Goal: Task Accomplishment & Management: Manage account settings

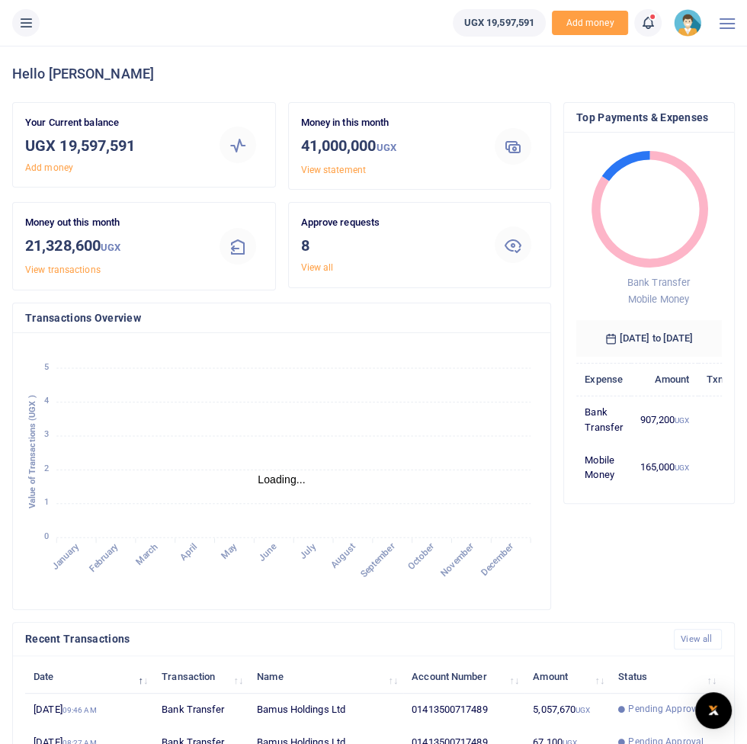
scroll to position [1, 0]
click at [22, 14] on icon at bounding box center [25, 22] width 15 height 17
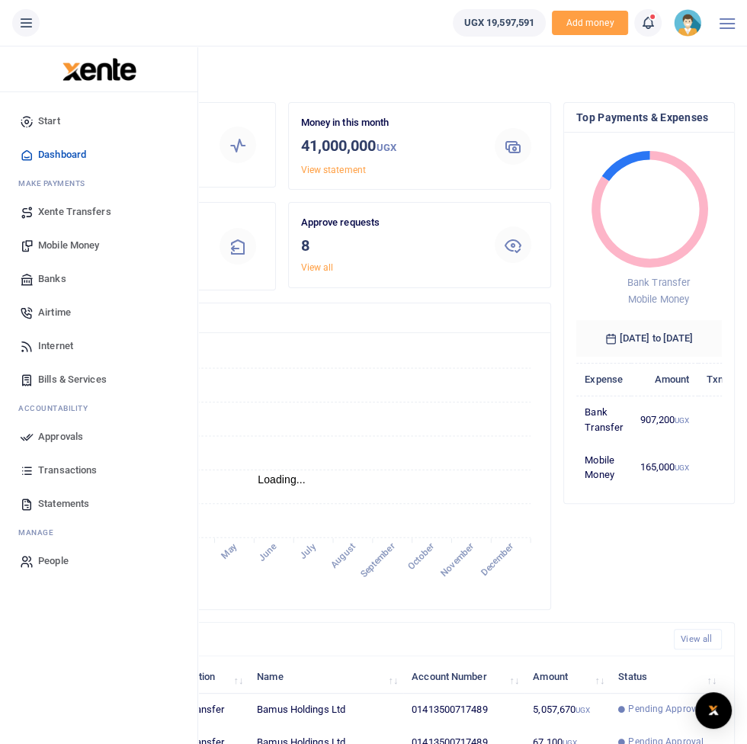
click at [90, 462] on link "Transactions" at bounding box center [98, 471] width 173 height 34
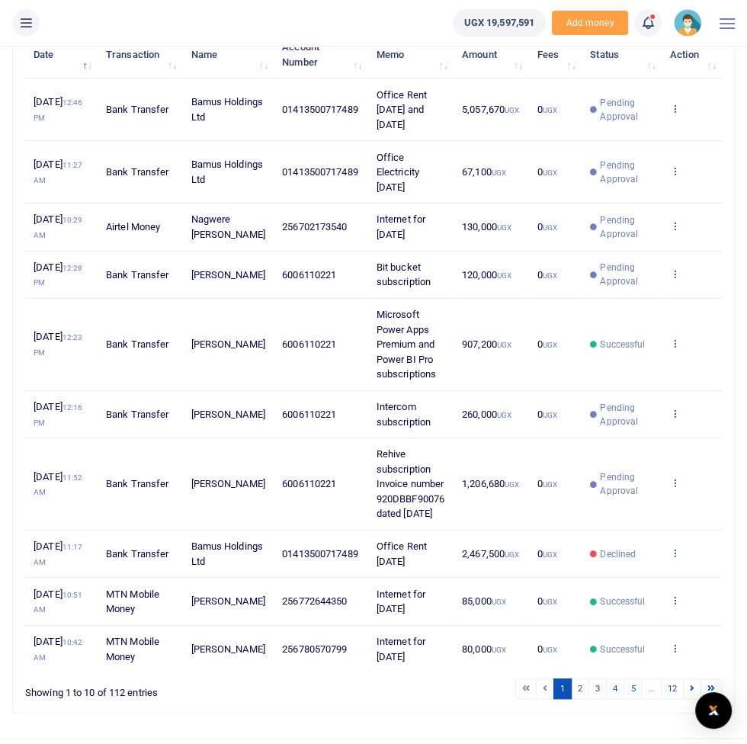
scroll to position [207, 0]
click at [580, 699] on link "2" at bounding box center [580, 688] width 18 height 21
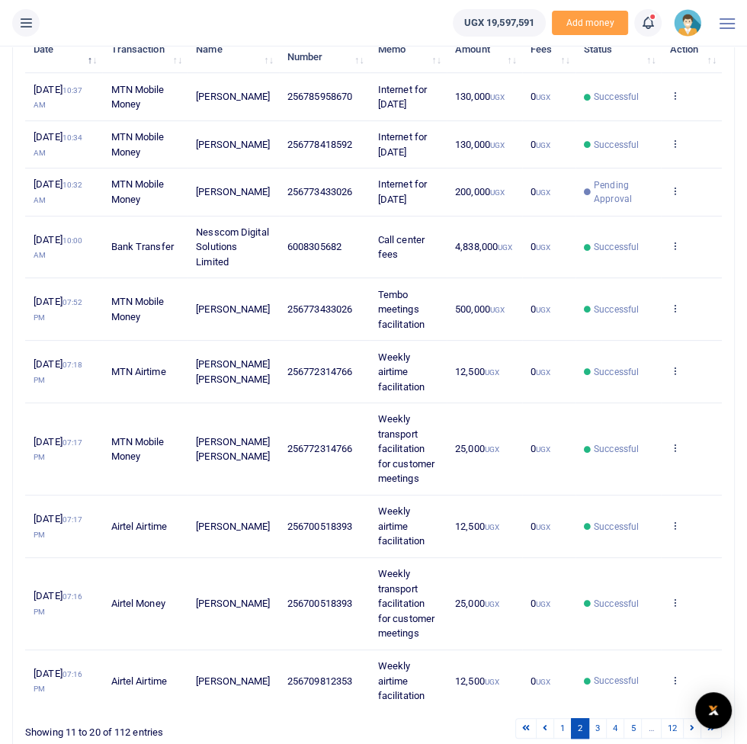
scroll to position [221, 0]
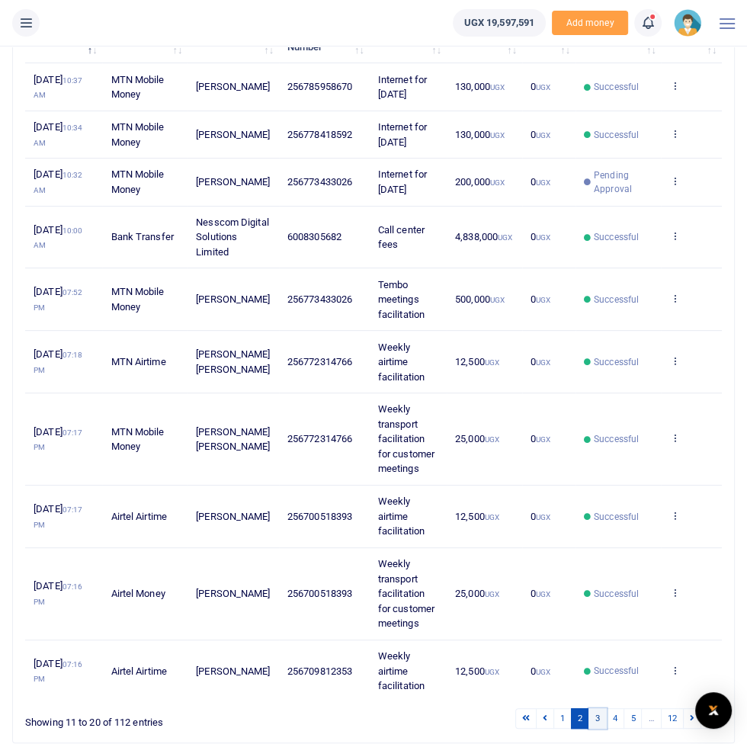
click at [599, 729] on link "3" at bounding box center [598, 719] width 18 height 21
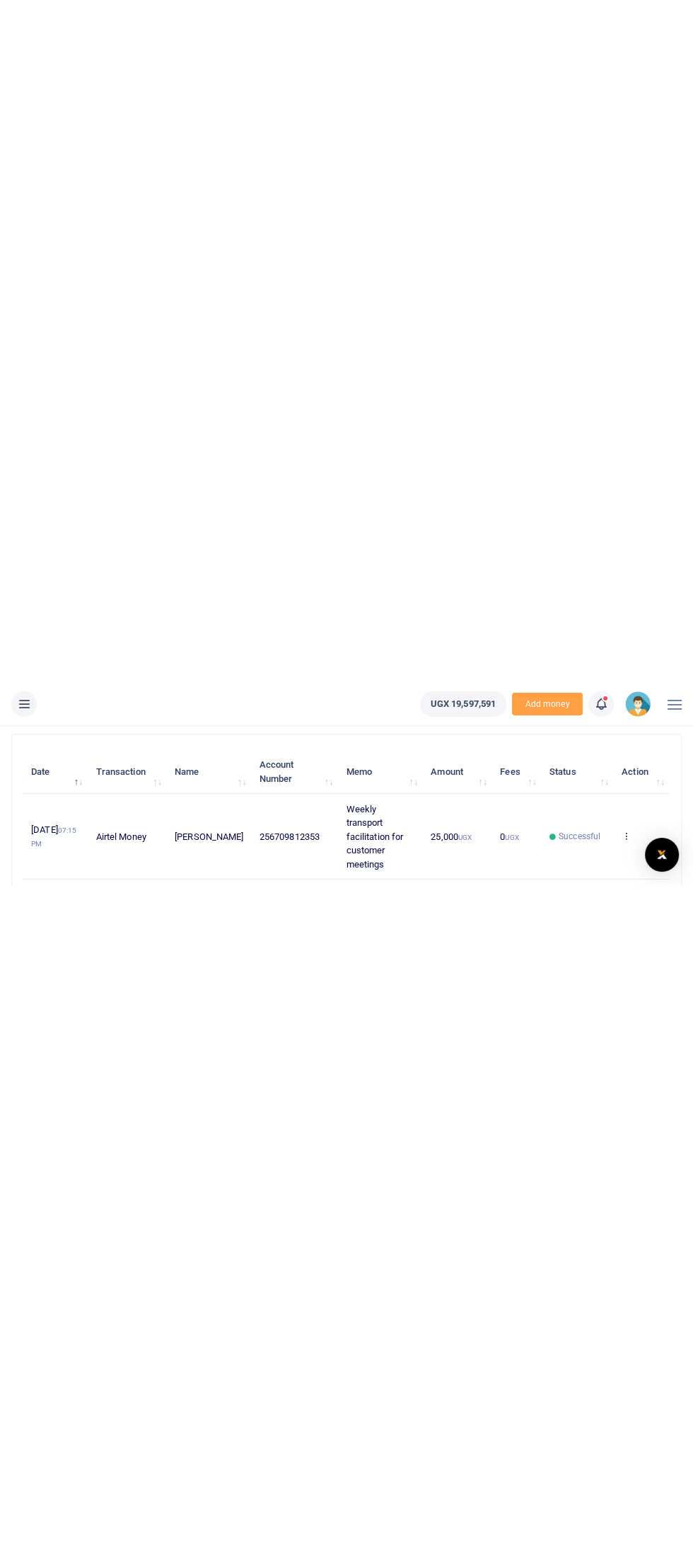
scroll to position [0, 0]
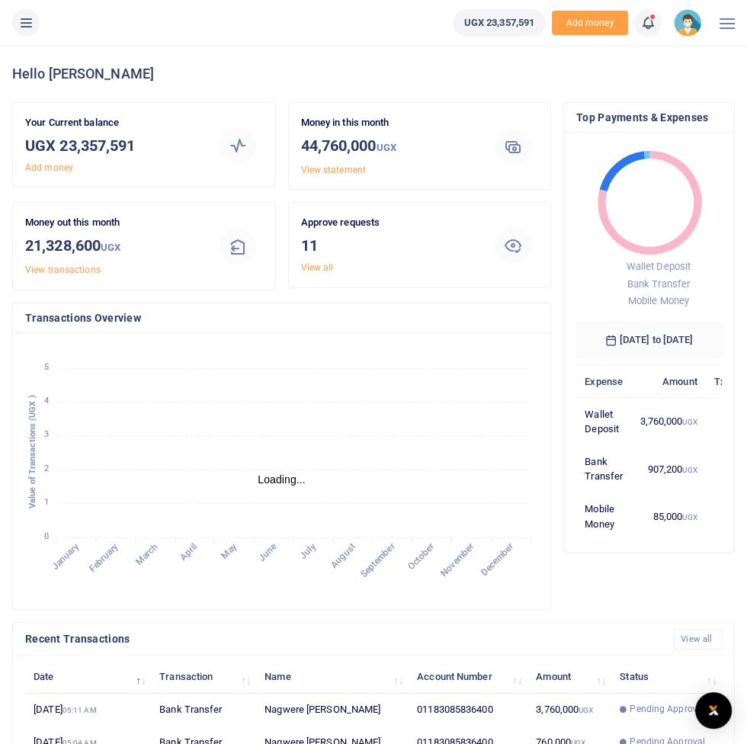
scroll to position [1, 0]
click at [29, 34] on button at bounding box center [25, 22] width 27 height 27
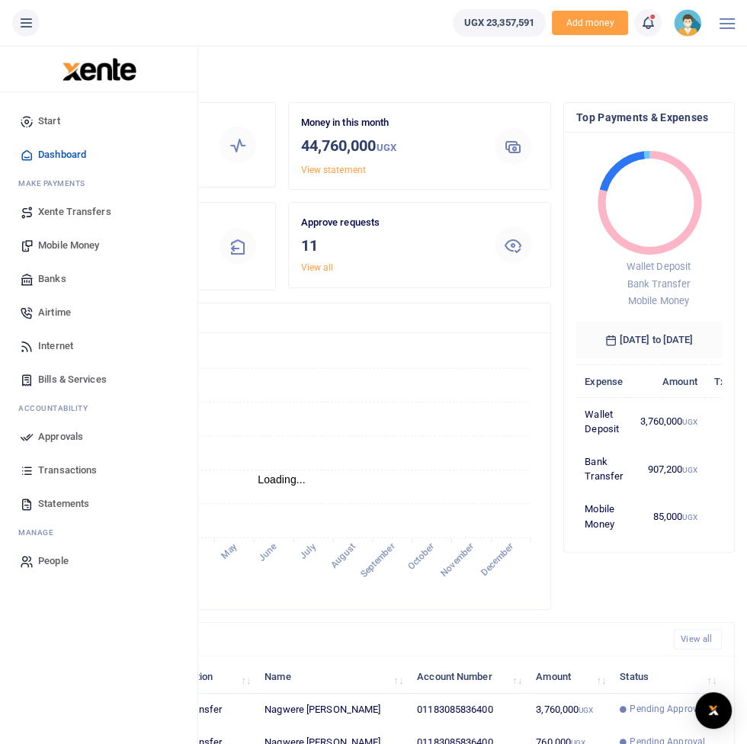
click at [62, 441] on span "Approvals" at bounding box center [60, 436] width 45 height 15
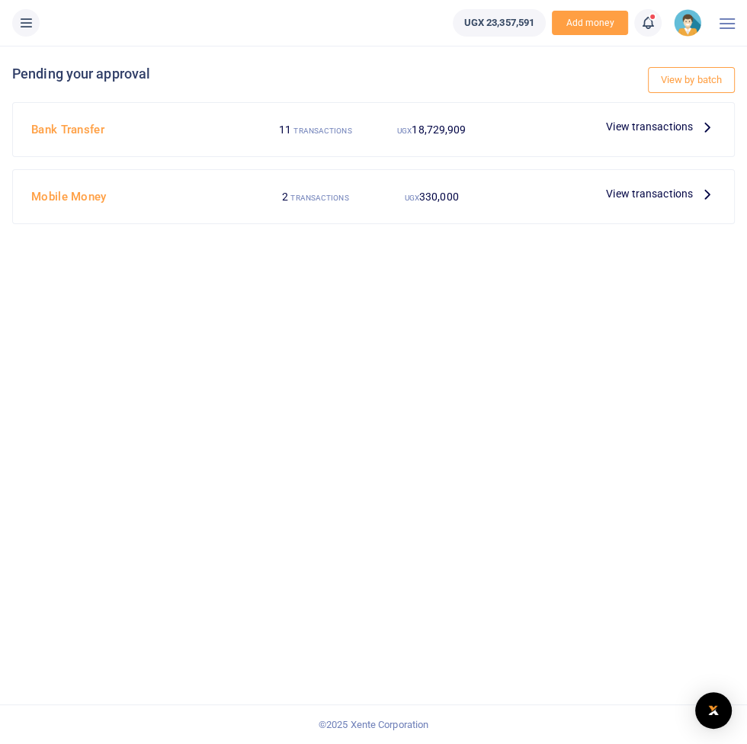
click at [657, 126] on span "View transactions" at bounding box center [649, 126] width 87 height 17
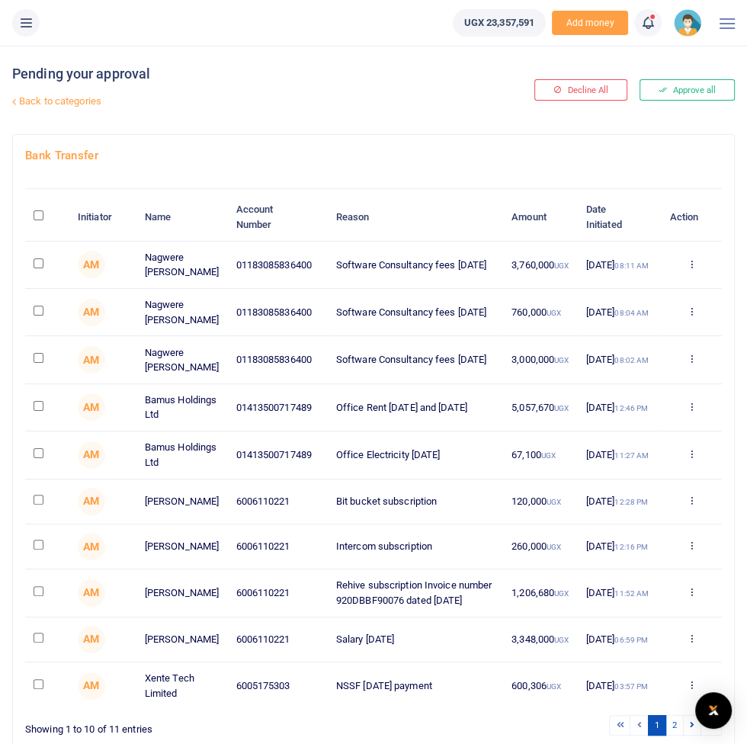
click at [42, 268] on input "checkbox" at bounding box center [39, 264] width 10 height 10
checkbox input "true"
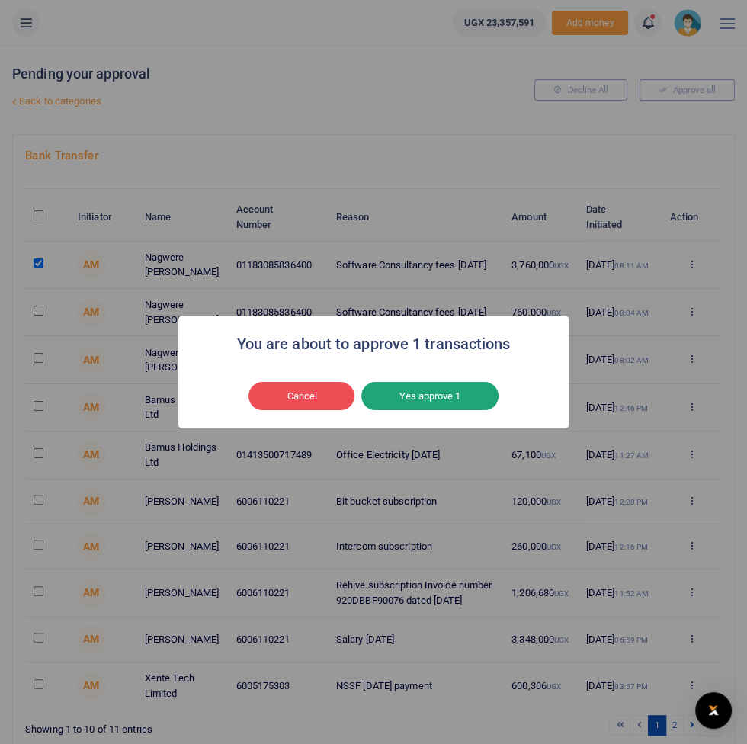
click at [457, 411] on button "Yes approve 1" at bounding box center [430, 396] width 137 height 29
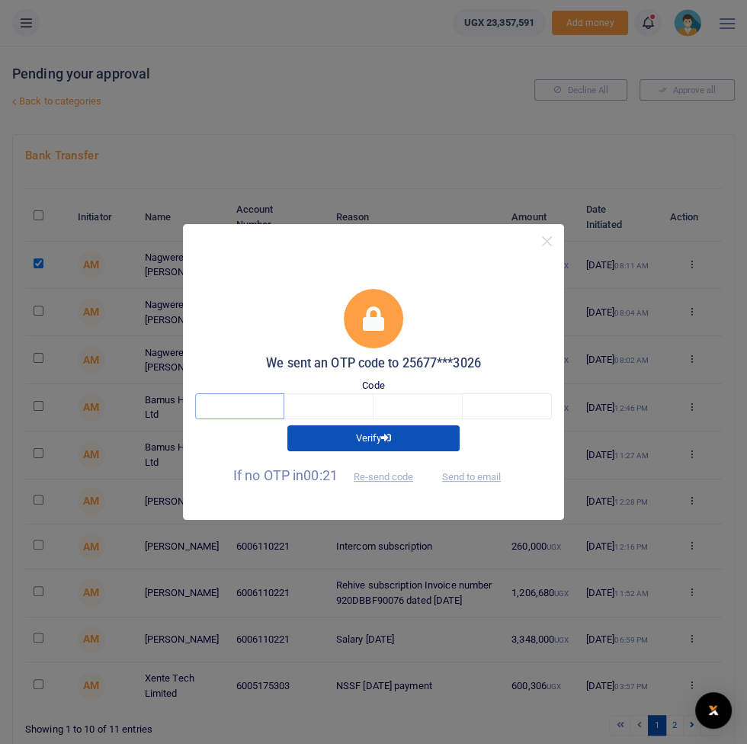
click at [236, 419] on input "text" at bounding box center [239, 407] width 89 height 26
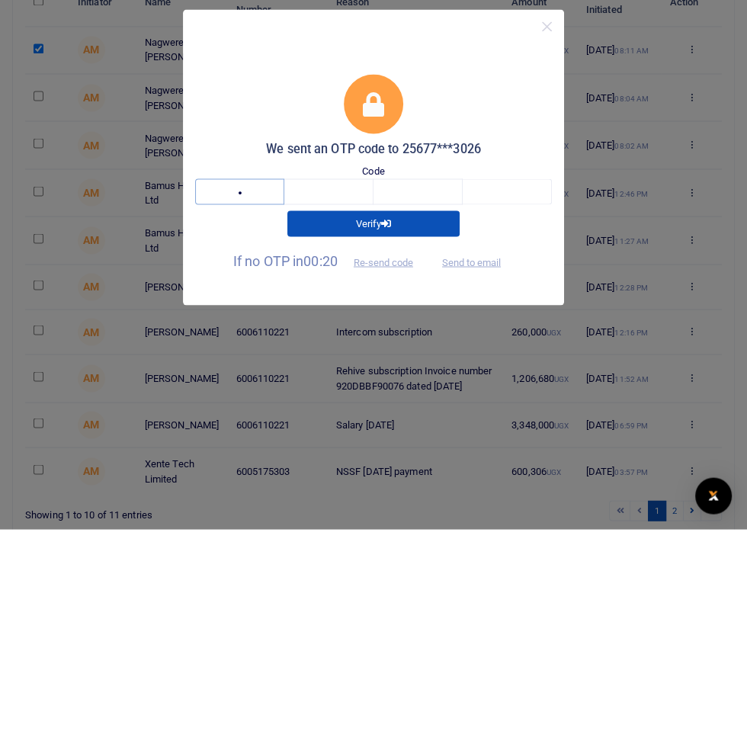
type input "4"
type input "1"
type input "4"
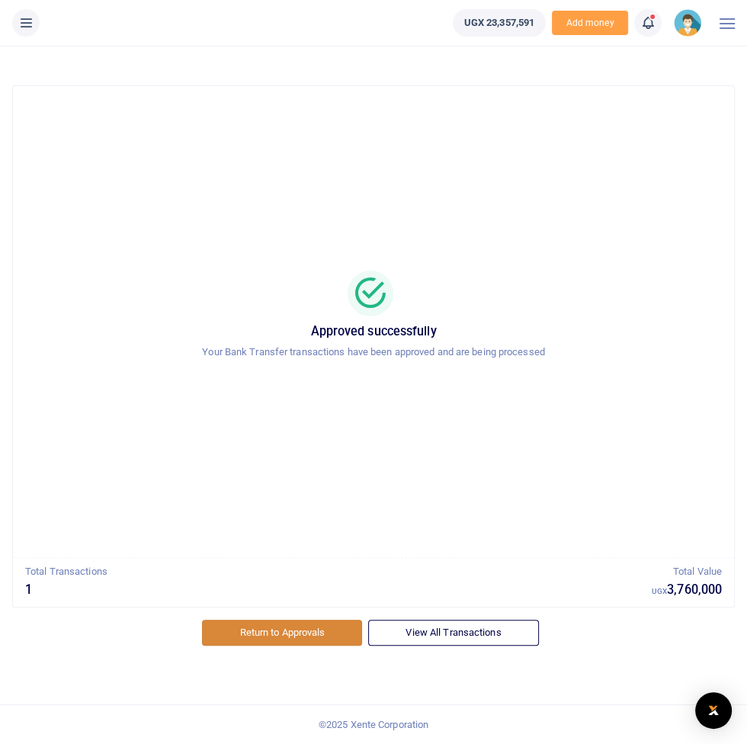
click at [264, 620] on link "Return to Approvals" at bounding box center [282, 633] width 160 height 26
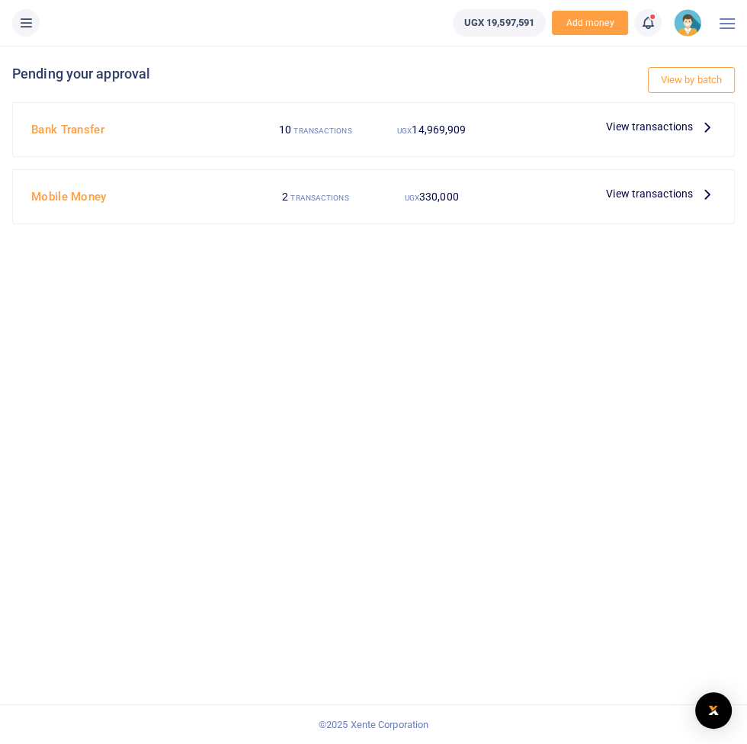
scroll to position [11, 0]
click at [680, 121] on span "View transactions" at bounding box center [649, 126] width 87 height 17
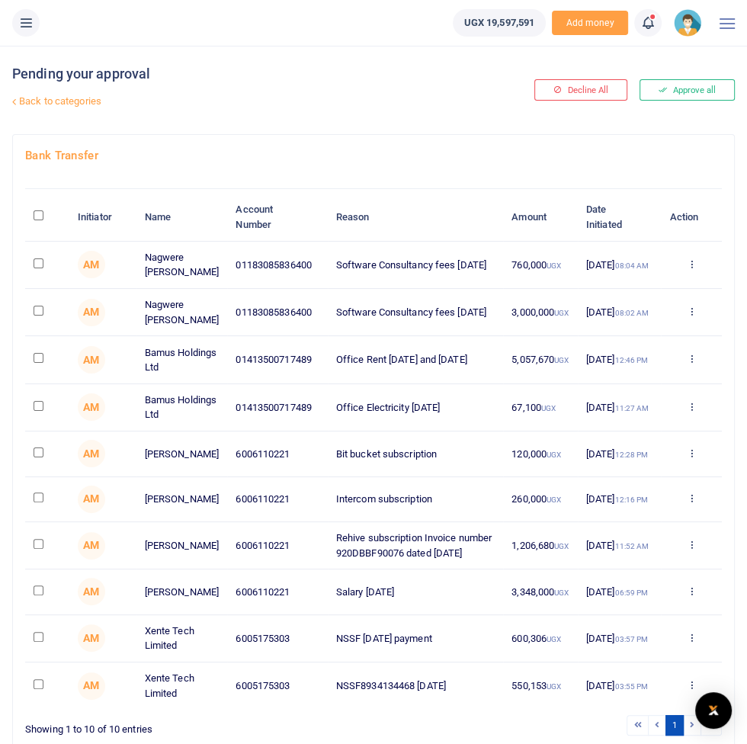
click at [39, 268] on input "checkbox" at bounding box center [39, 264] width 10 height 10
checkbox input "true"
click at [39, 316] on input "checkbox" at bounding box center [39, 311] width 10 height 10
checkbox input "true"
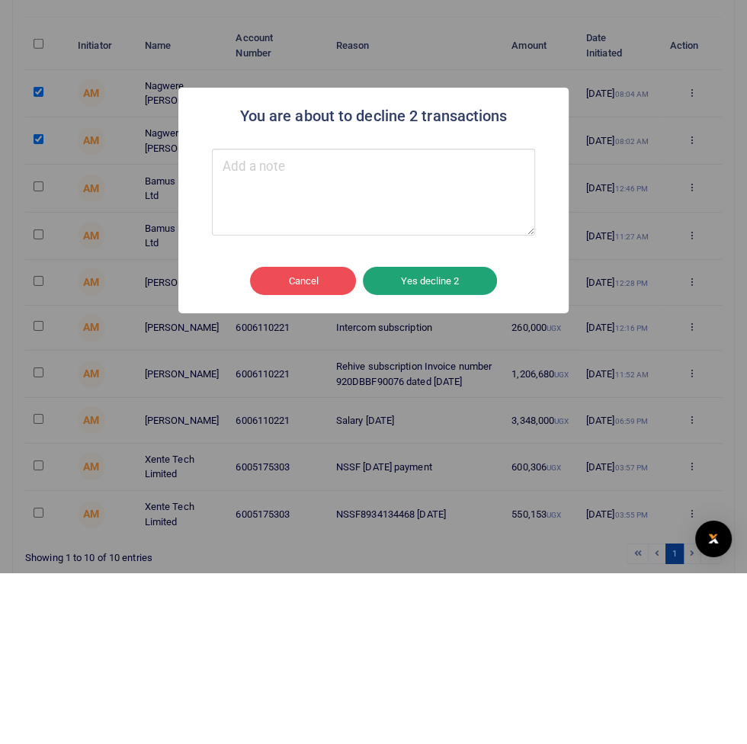
click at [455, 461] on button "Yes decline 2" at bounding box center [430, 453] width 134 height 29
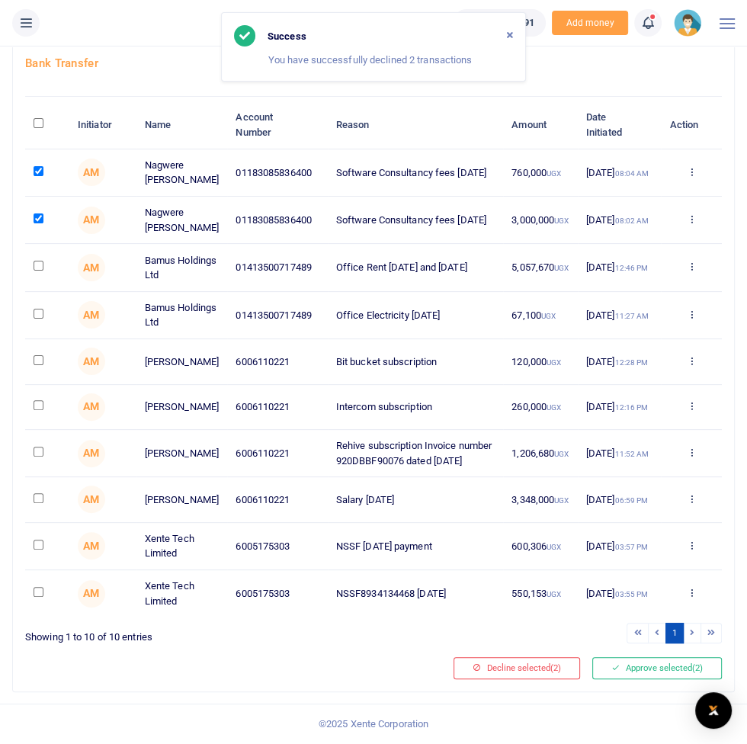
scroll to position [124, 0]
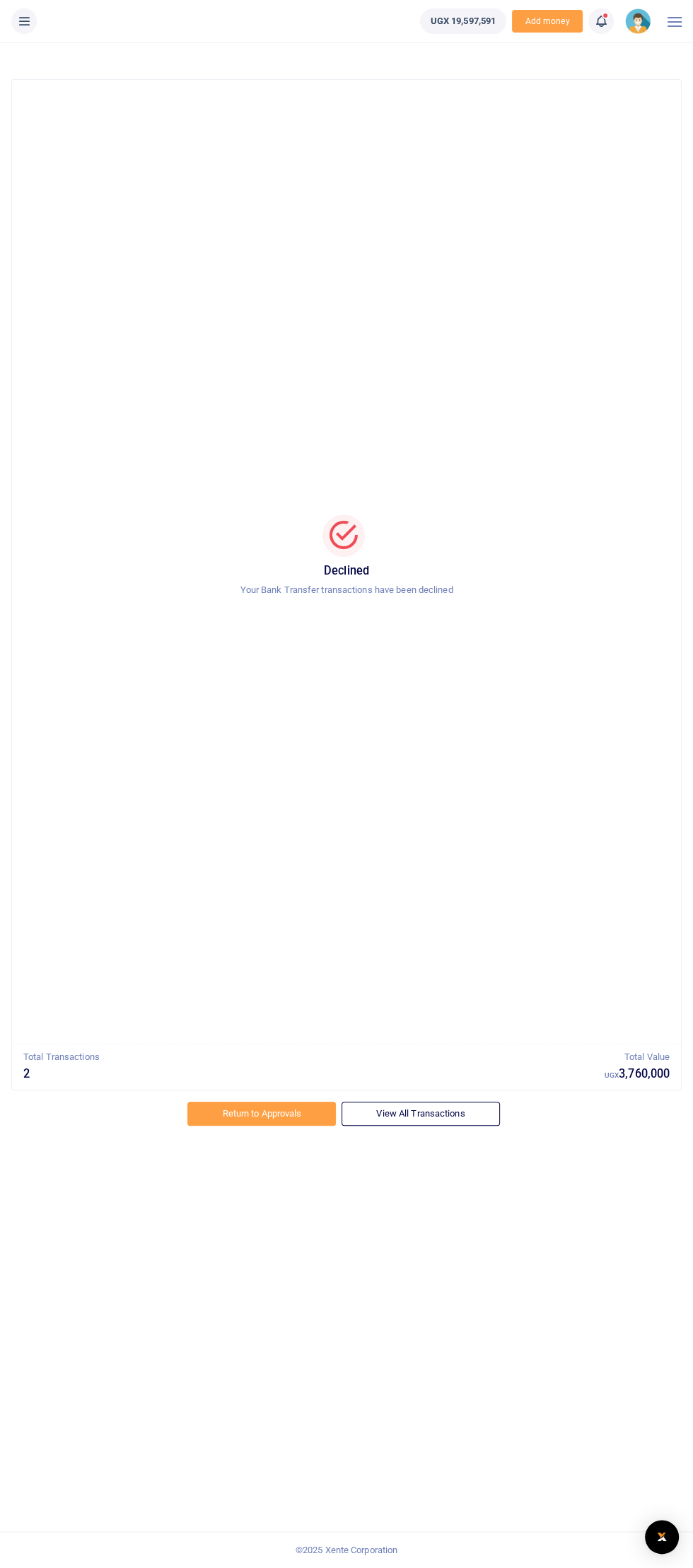
click at [457, 690] on link "View All Transactions" at bounding box center [420, 1114] width 158 height 24
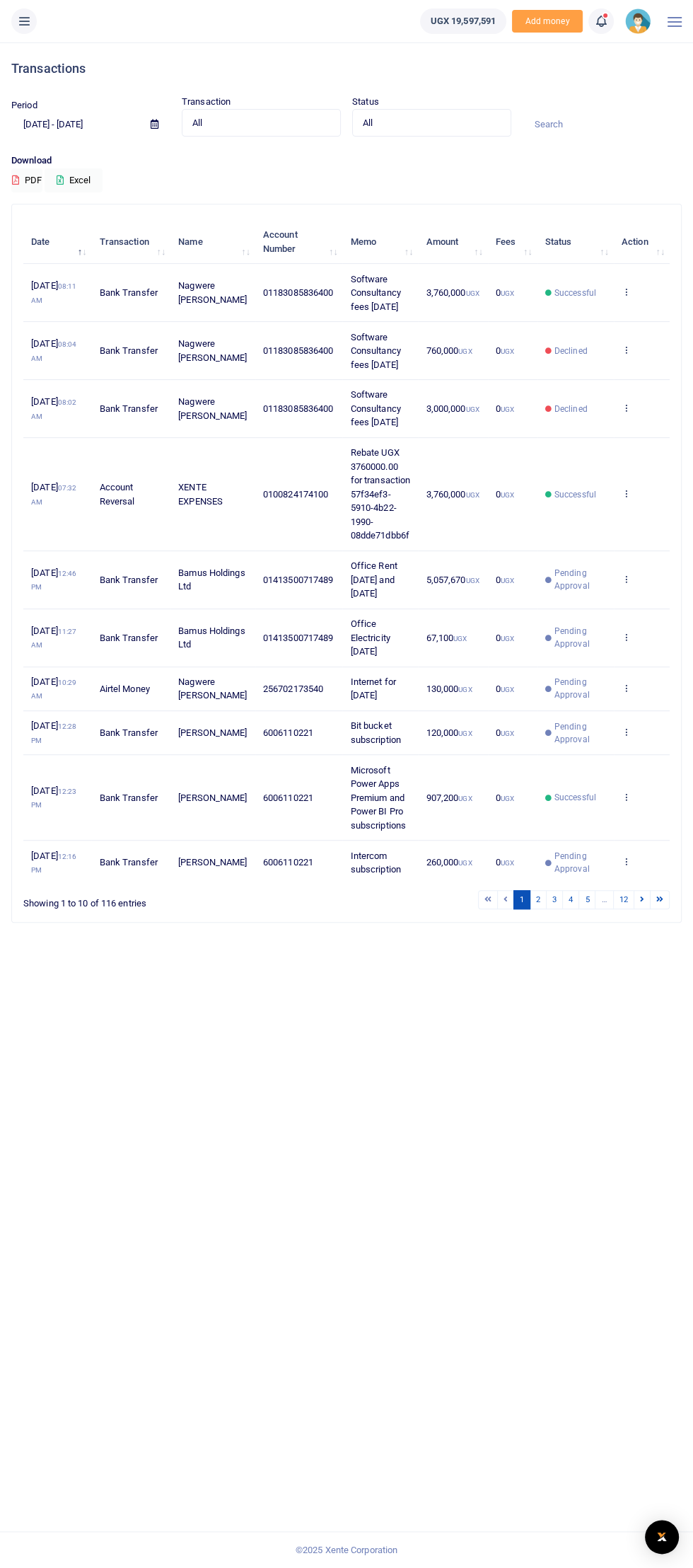
scroll to position [25, 0]
